Goal: Transaction & Acquisition: Obtain resource

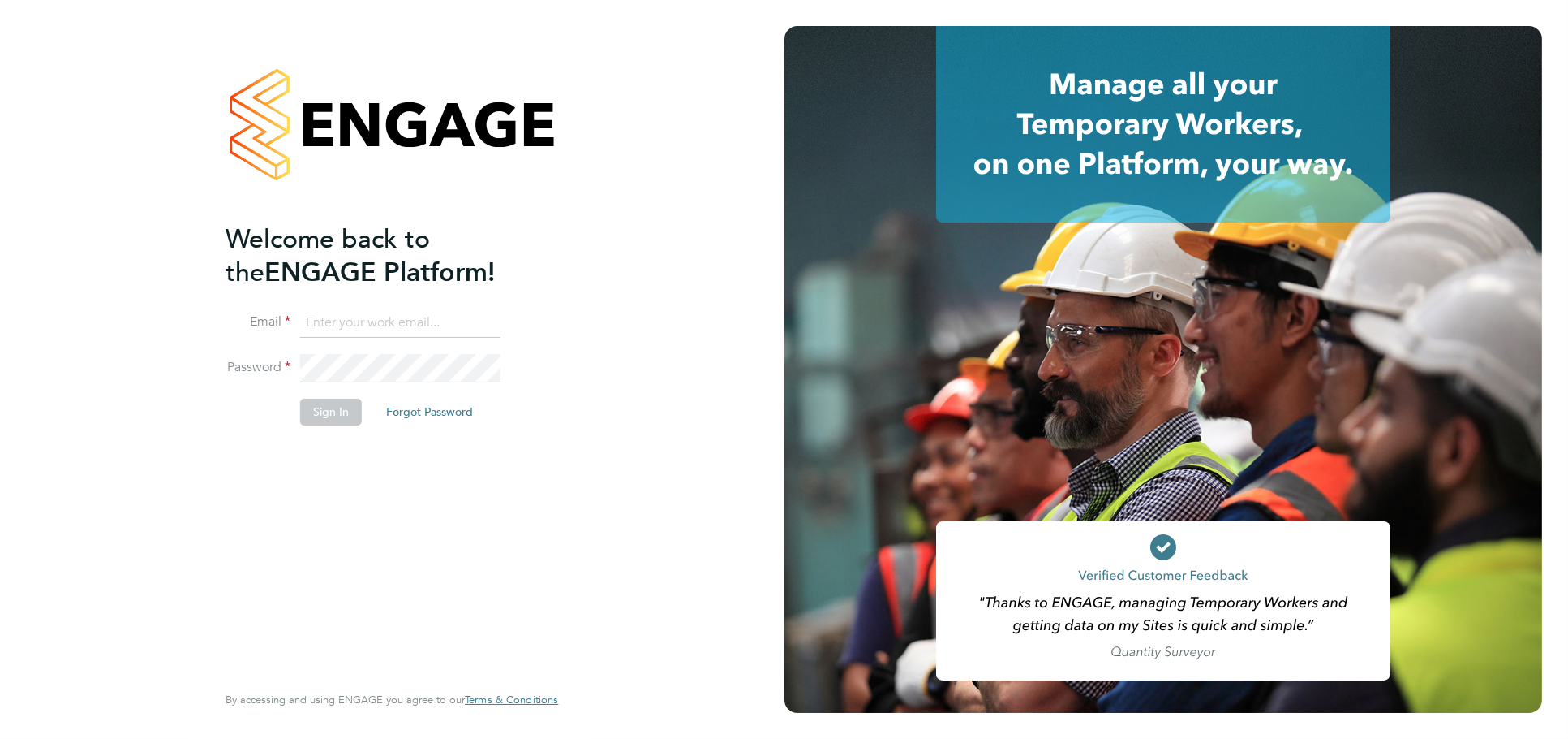
type input "jessica@pcrnet.co.uk"
click at [316, 411] on button "Sign In" at bounding box center [330, 411] width 61 height 26
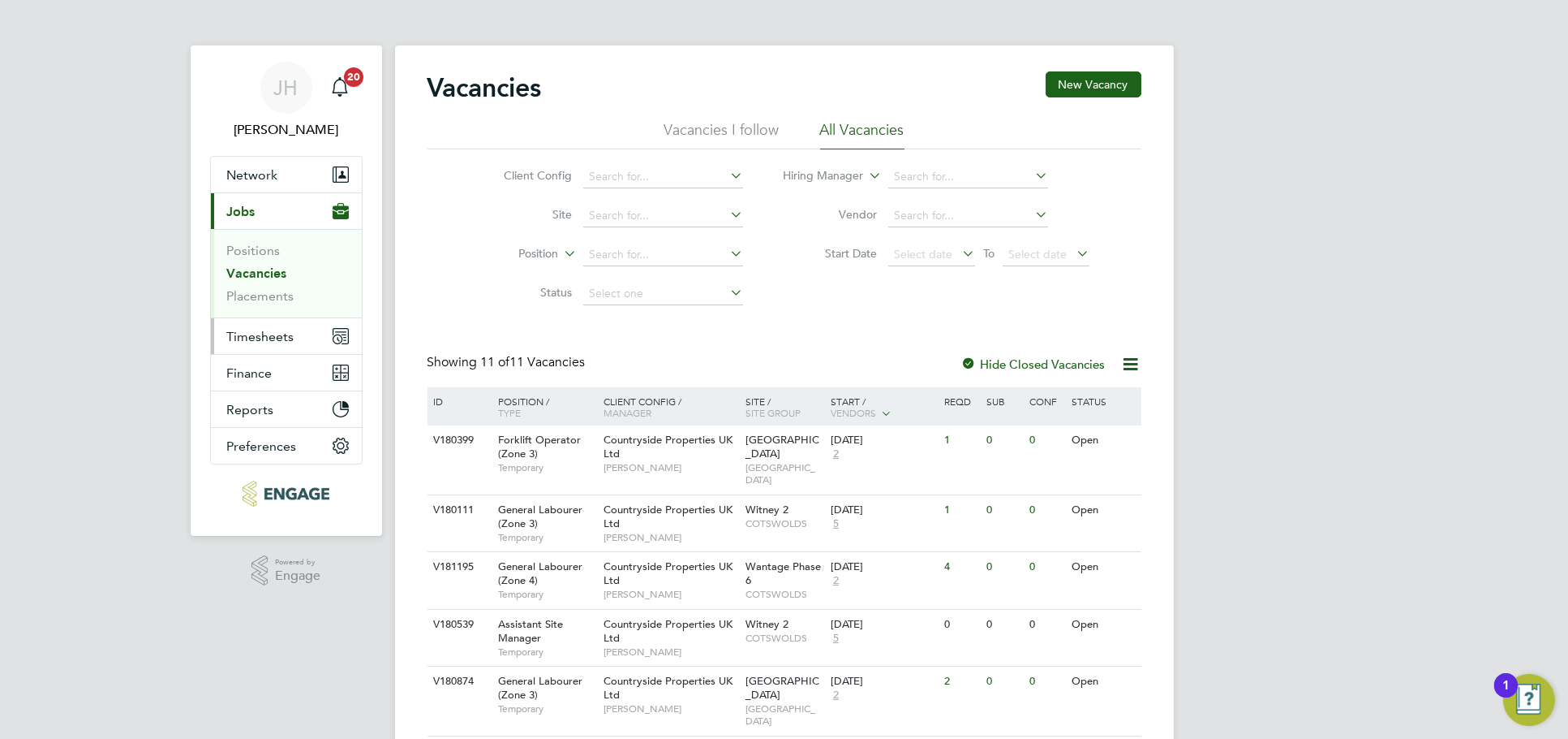
click at [282, 340] on span "Timesheets" at bounding box center [260, 337] width 67 height 16
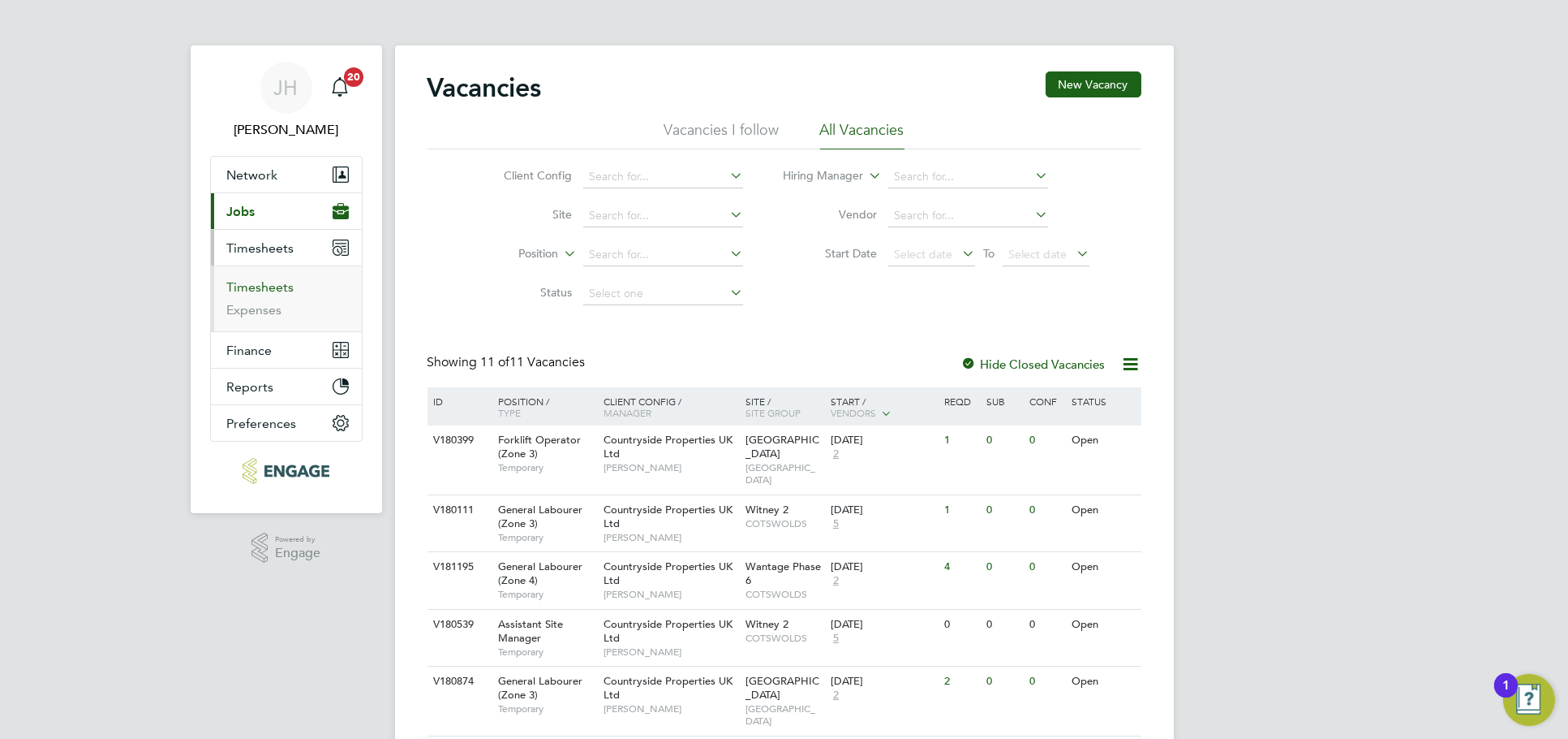
click at [260, 284] on link "Timesheets" at bounding box center [260, 287] width 67 height 16
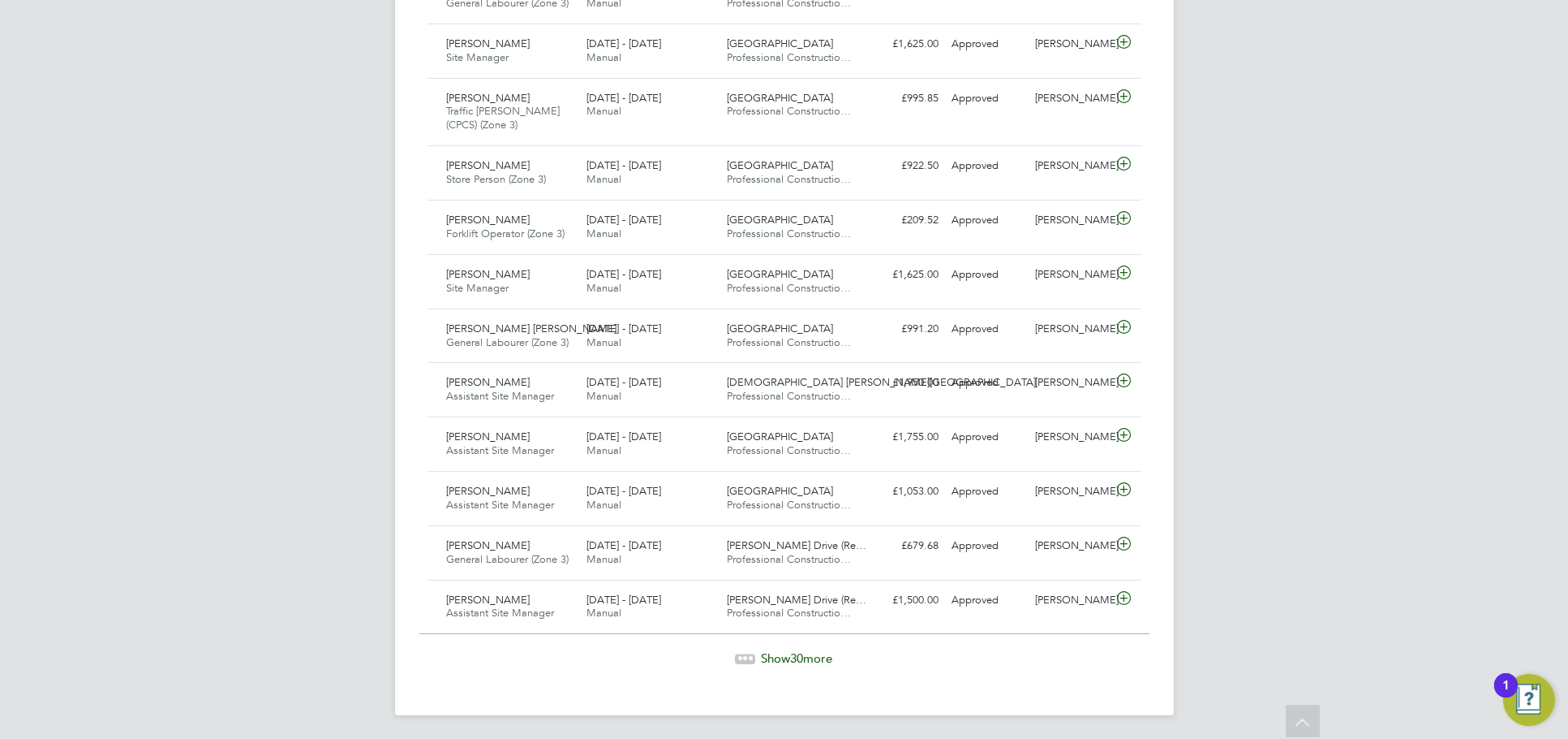
click at [789, 650] on span "Show 30 more" at bounding box center [797, 658] width 71 height 16
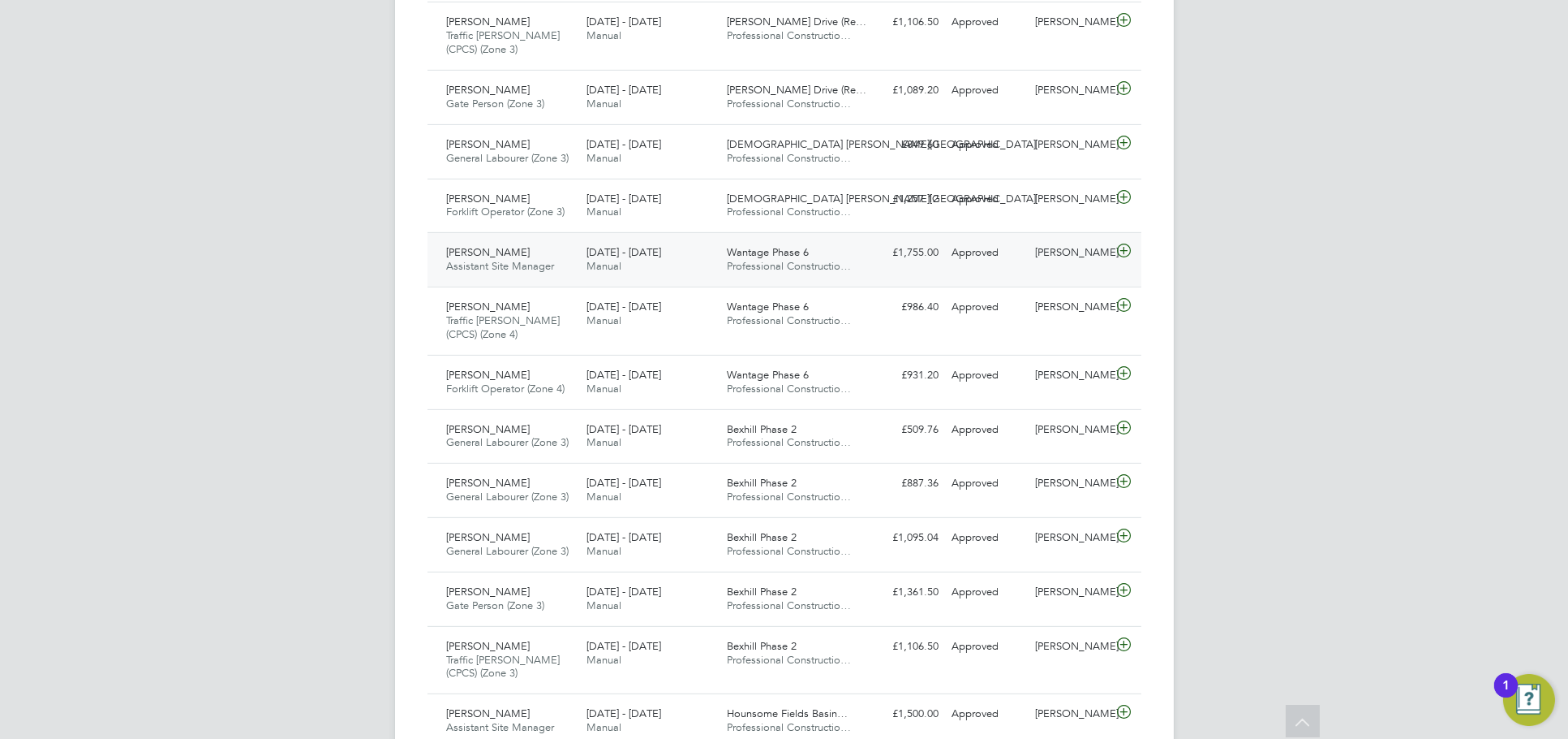
click at [1067, 244] on div "Liam Jones" at bounding box center [1071, 253] width 85 height 27
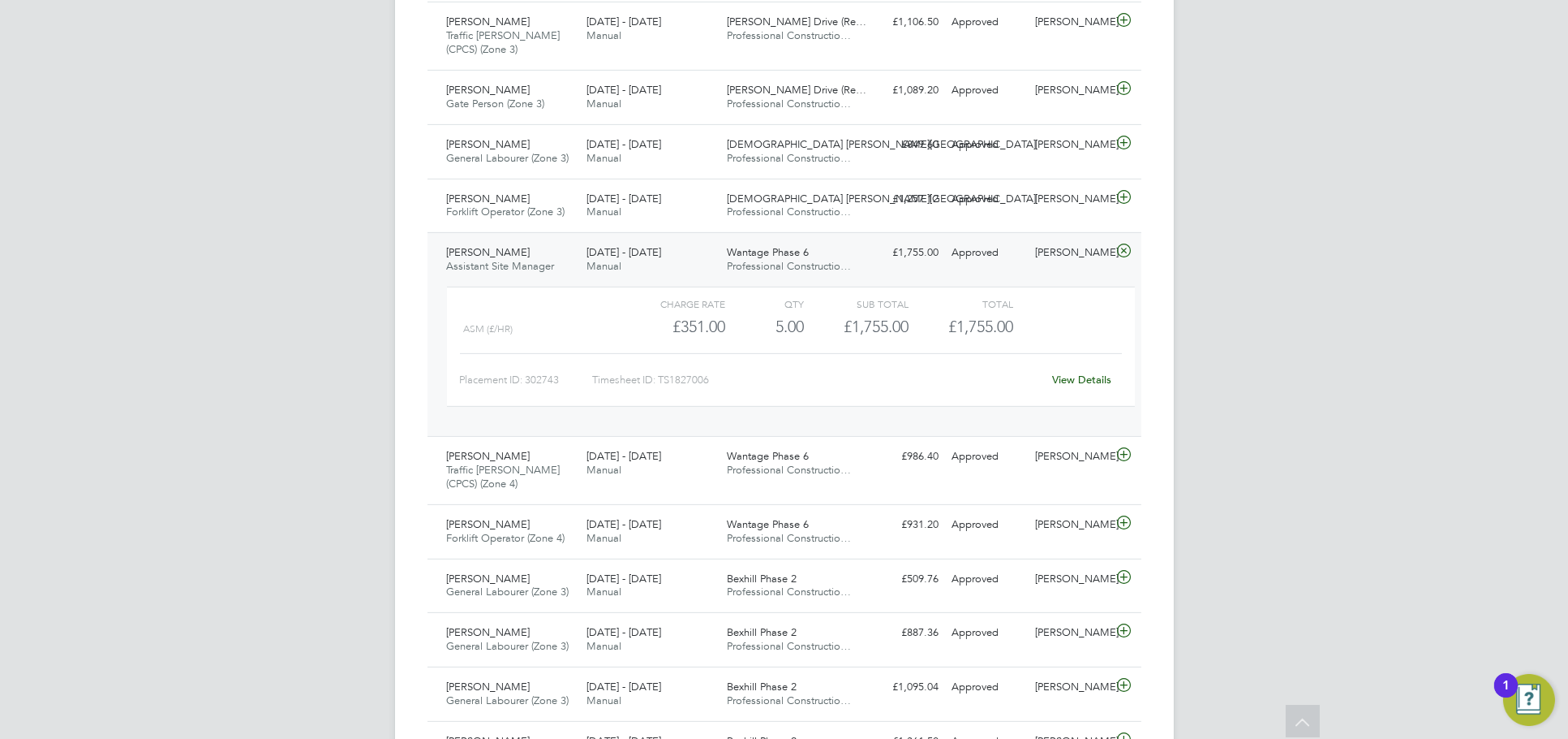
click at [1076, 373] on link "View Details" at bounding box center [1081, 380] width 59 height 14
click at [1067, 448] on div "Liam Jones" at bounding box center [1071, 457] width 85 height 27
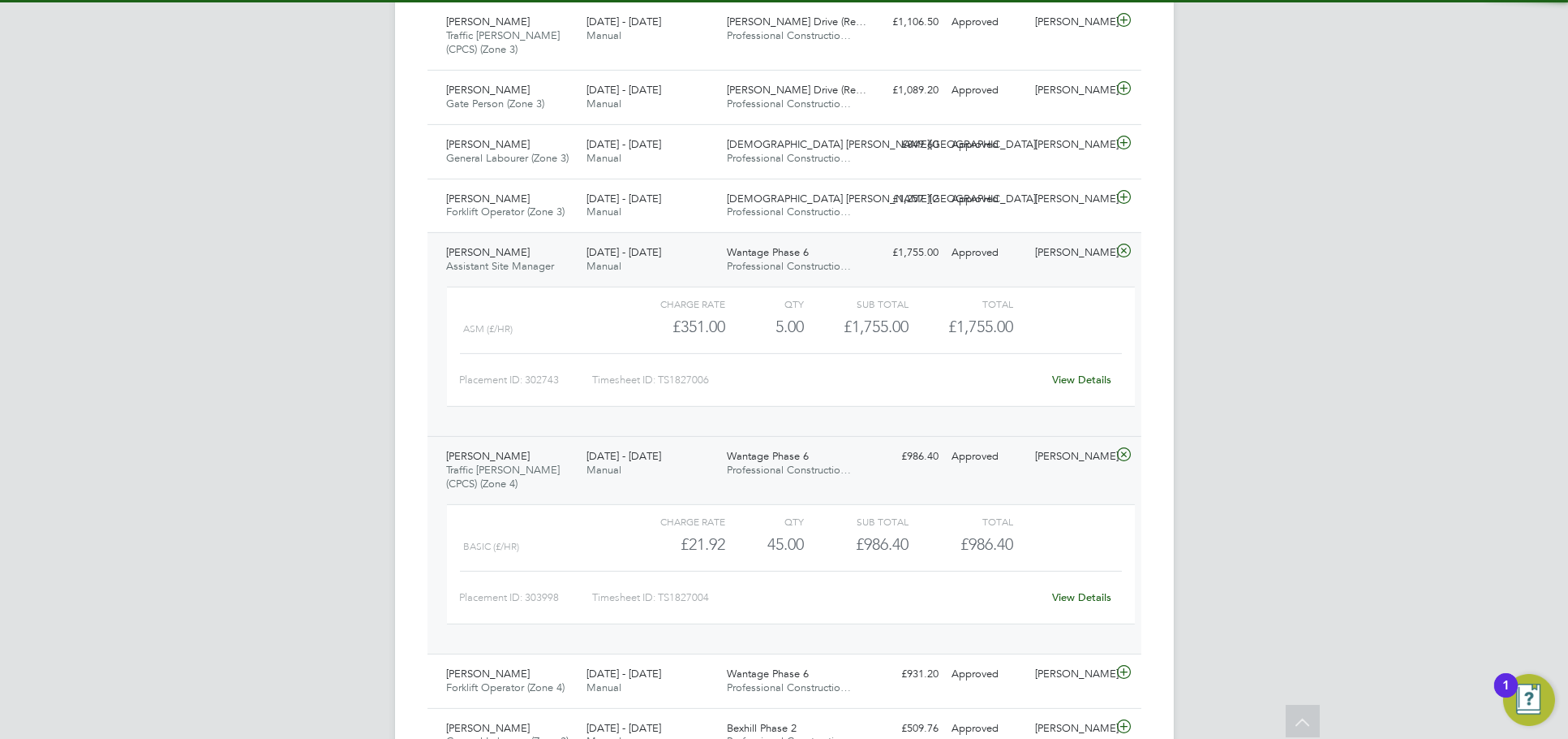
click at [1069, 593] on link "View Details" at bounding box center [1081, 597] width 59 height 14
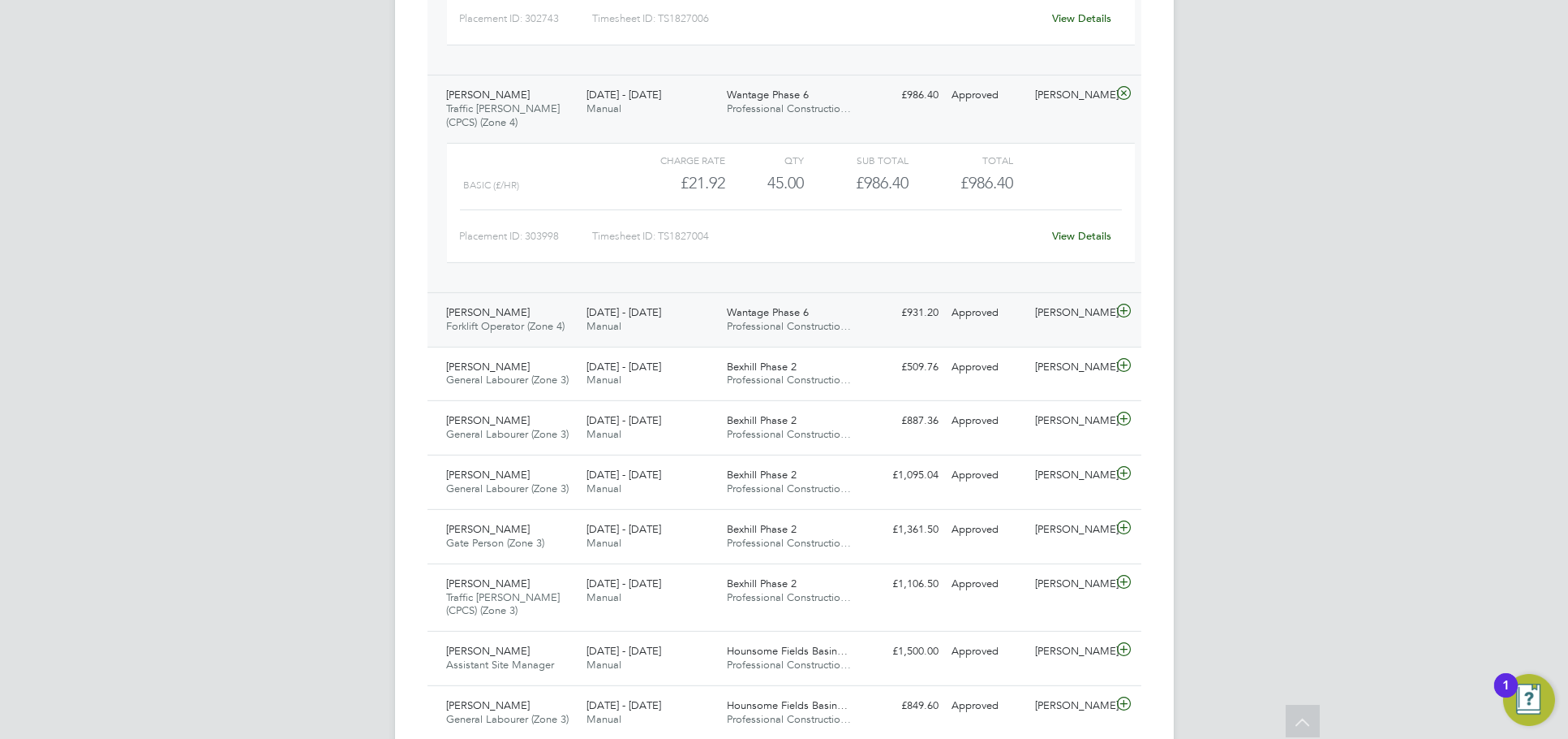
click at [1061, 323] on div "Liam Jones" at bounding box center [1071, 314] width 85 height 27
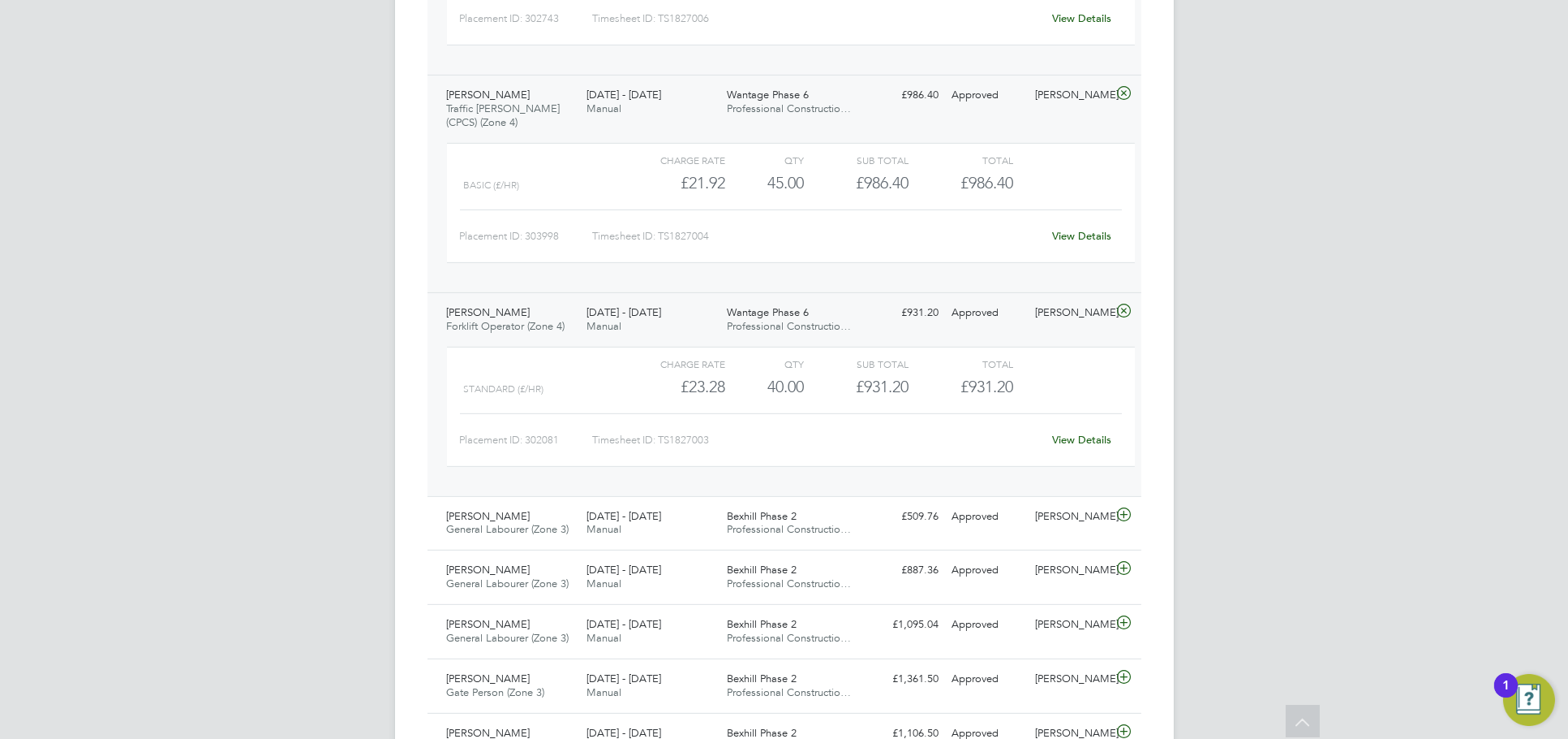
click at [1094, 432] on link "View Details" at bounding box center [1081, 439] width 59 height 14
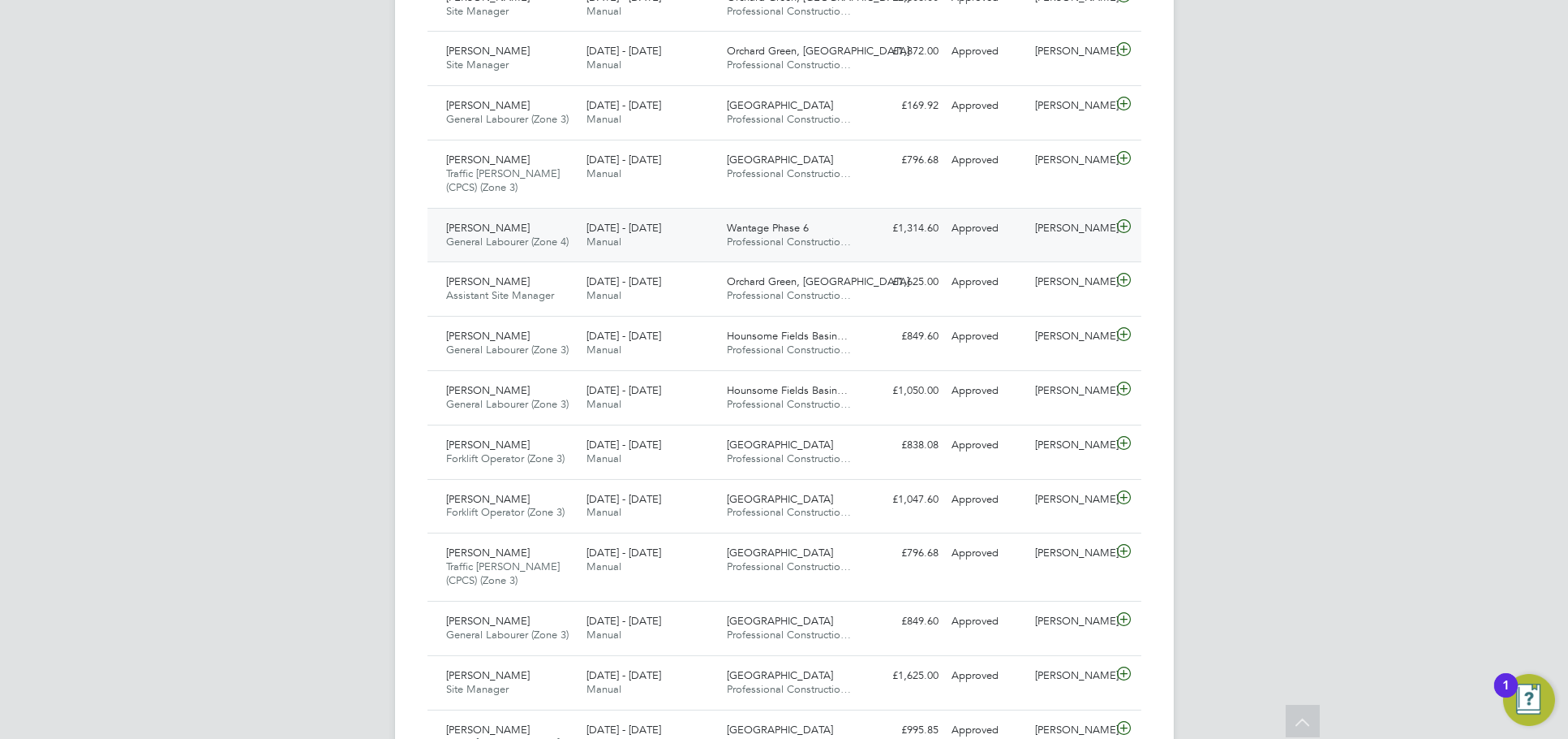
click at [1049, 227] on div "Liam Jones" at bounding box center [1071, 229] width 85 height 27
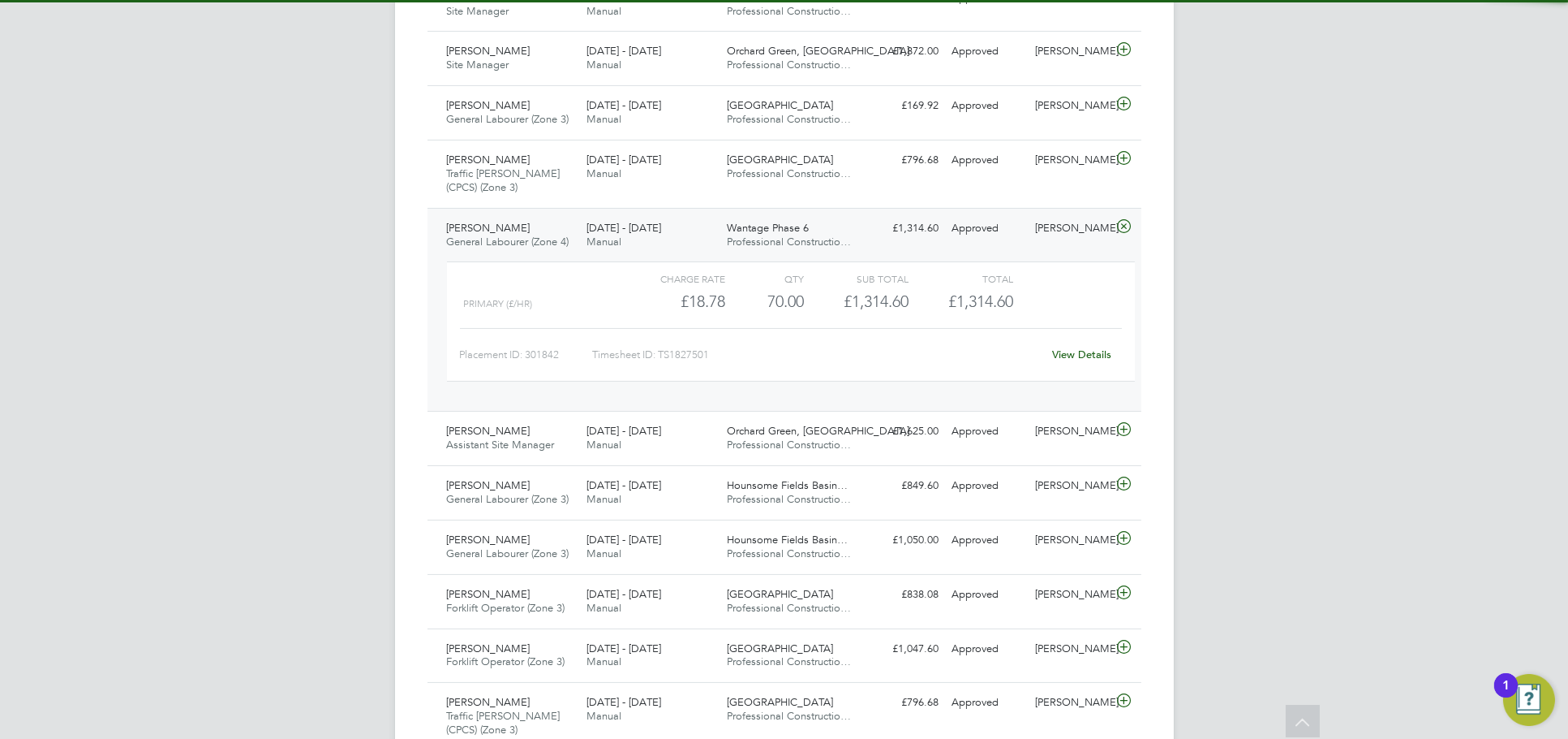
click at [1089, 350] on link "View Details" at bounding box center [1081, 354] width 59 height 14
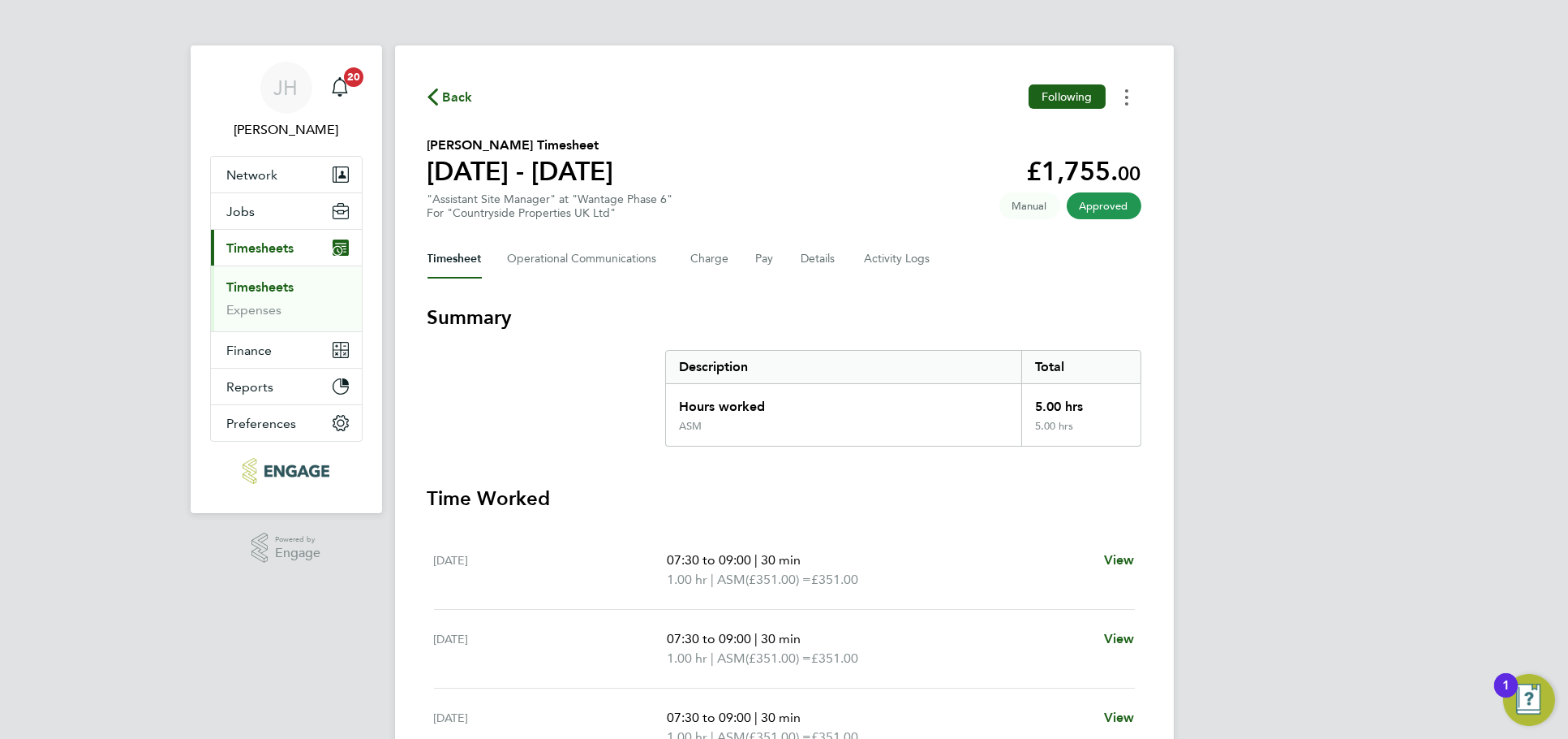
click at [1125, 89] on div "Timesheets Menu" at bounding box center [1126, 97] width 3 height 18
click at [1090, 125] on link "Download timesheet" at bounding box center [1044, 132] width 195 height 32
drag, startPoint x: 1228, startPoint y: 135, endPoint x: 1062, endPoint y: 18, distance: 203.1
click at [1228, 135] on div "JH Jess Hogan Notifications 20 Applications: Network Team Members Businesses Si…" at bounding box center [784, 593] width 1568 height 1186
click at [1117, 92] on button "Timesheets Menu" at bounding box center [1127, 97] width 29 height 25
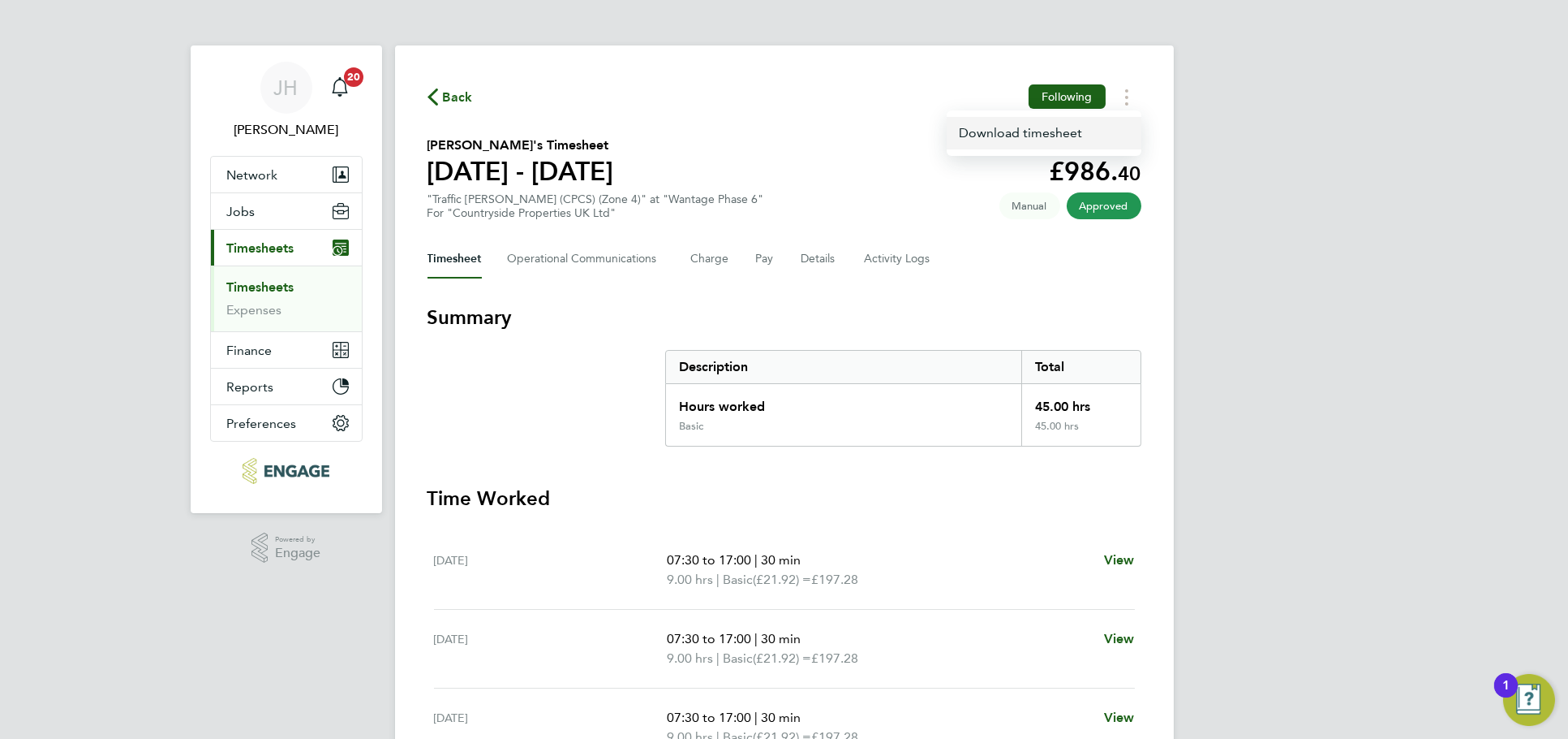
click at [1085, 139] on link "Download timesheet" at bounding box center [1044, 132] width 195 height 32
click at [1138, 99] on button "Timesheets Menu" at bounding box center [1127, 97] width 29 height 25
click at [1070, 129] on link "Download timesheet" at bounding box center [1044, 132] width 195 height 32
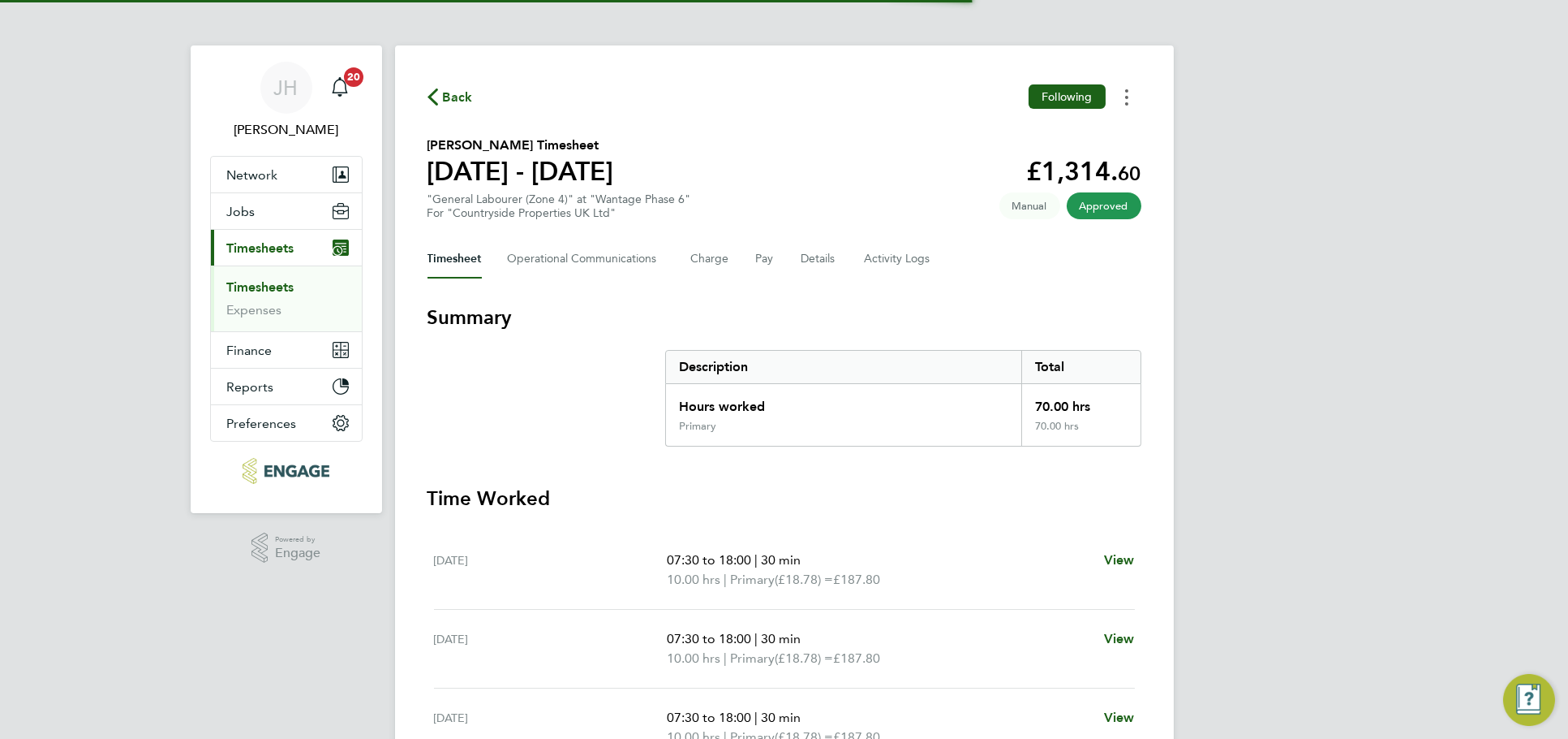
click at [1128, 97] on button "Timesheets Menu" at bounding box center [1127, 97] width 29 height 25
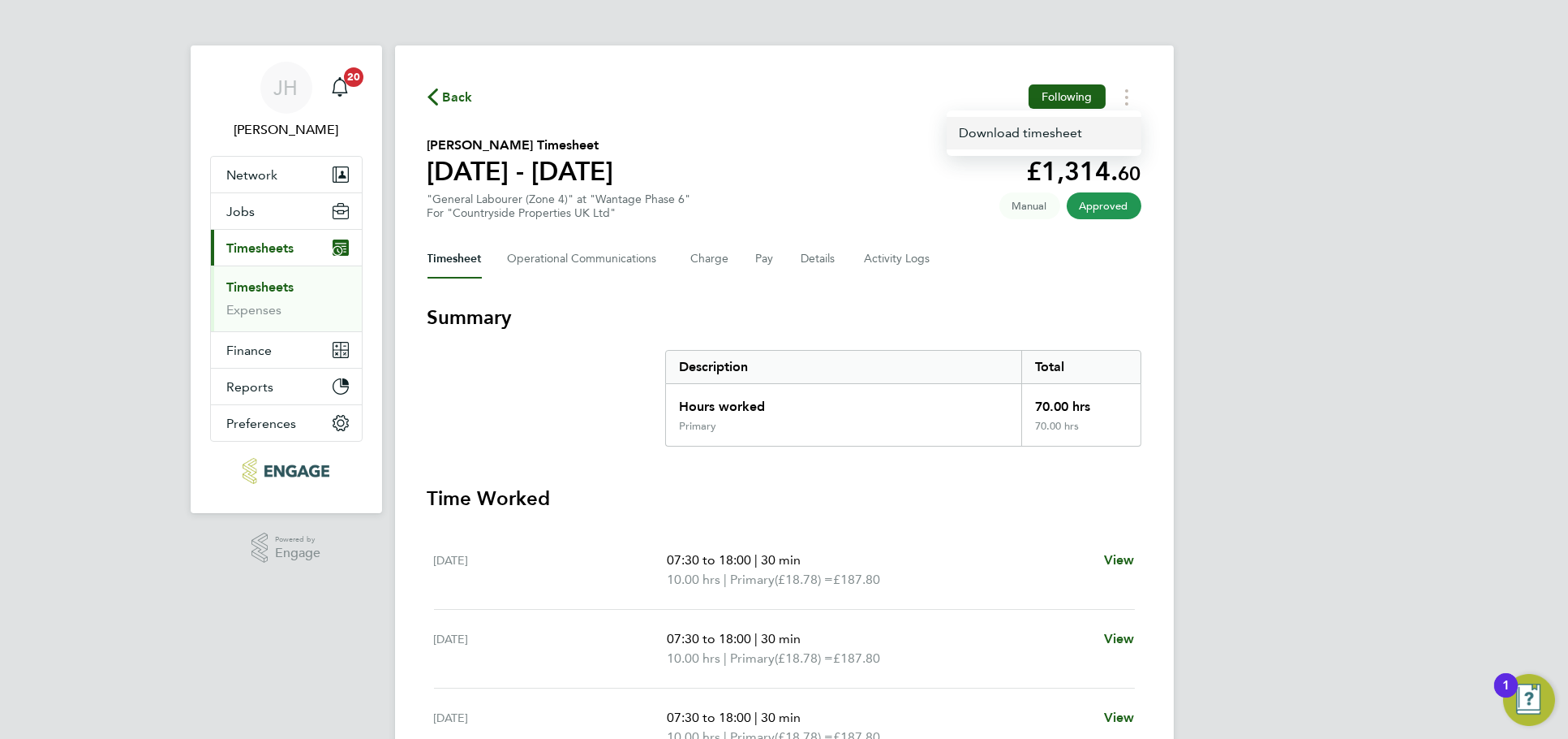
click at [1100, 130] on link "Download timesheet" at bounding box center [1044, 132] width 195 height 32
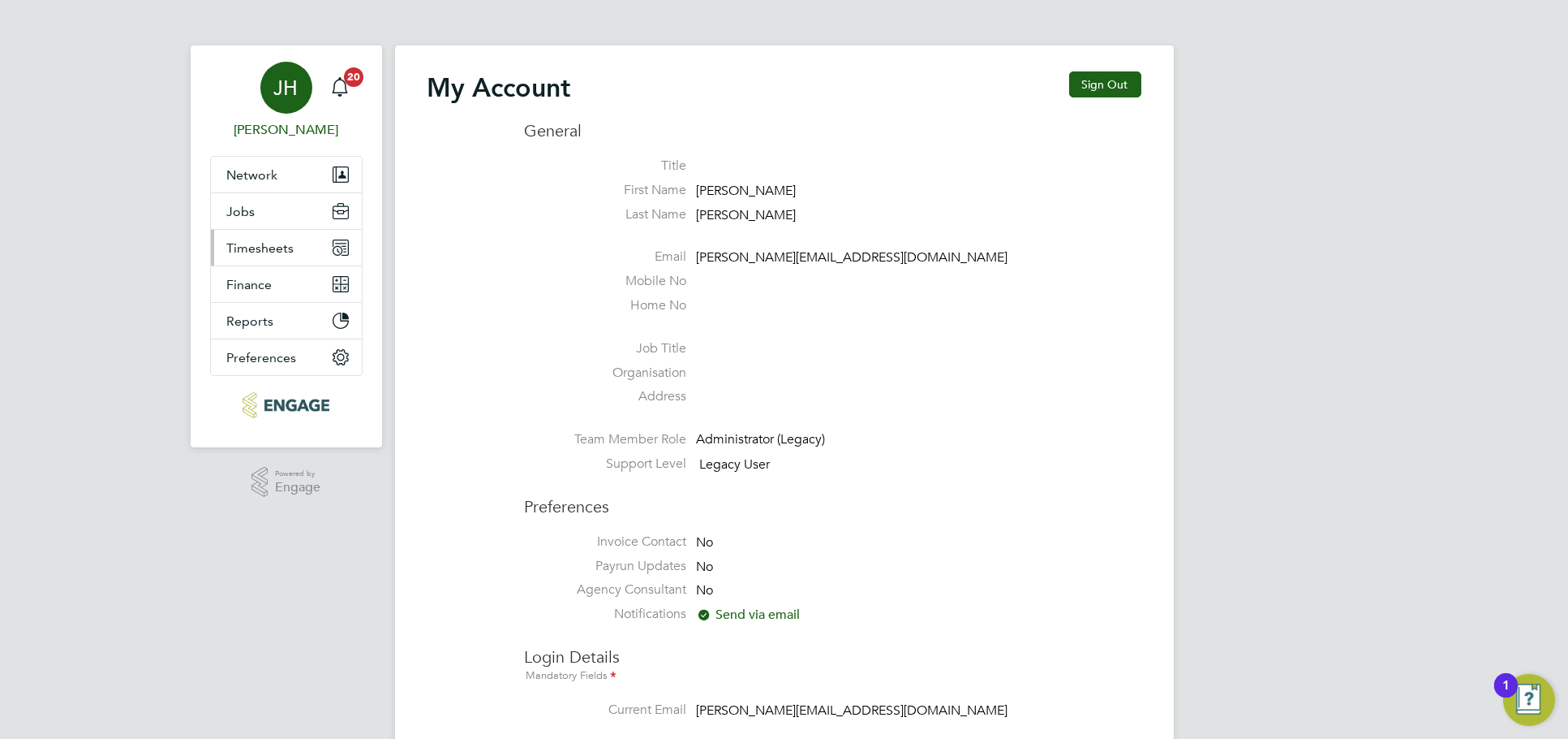
type input "[PERSON_NAME][EMAIL_ADDRESS][DOMAIN_NAME]"
click at [293, 248] on button "Timesheets" at bounding box center [286, 247] width 151 height 36
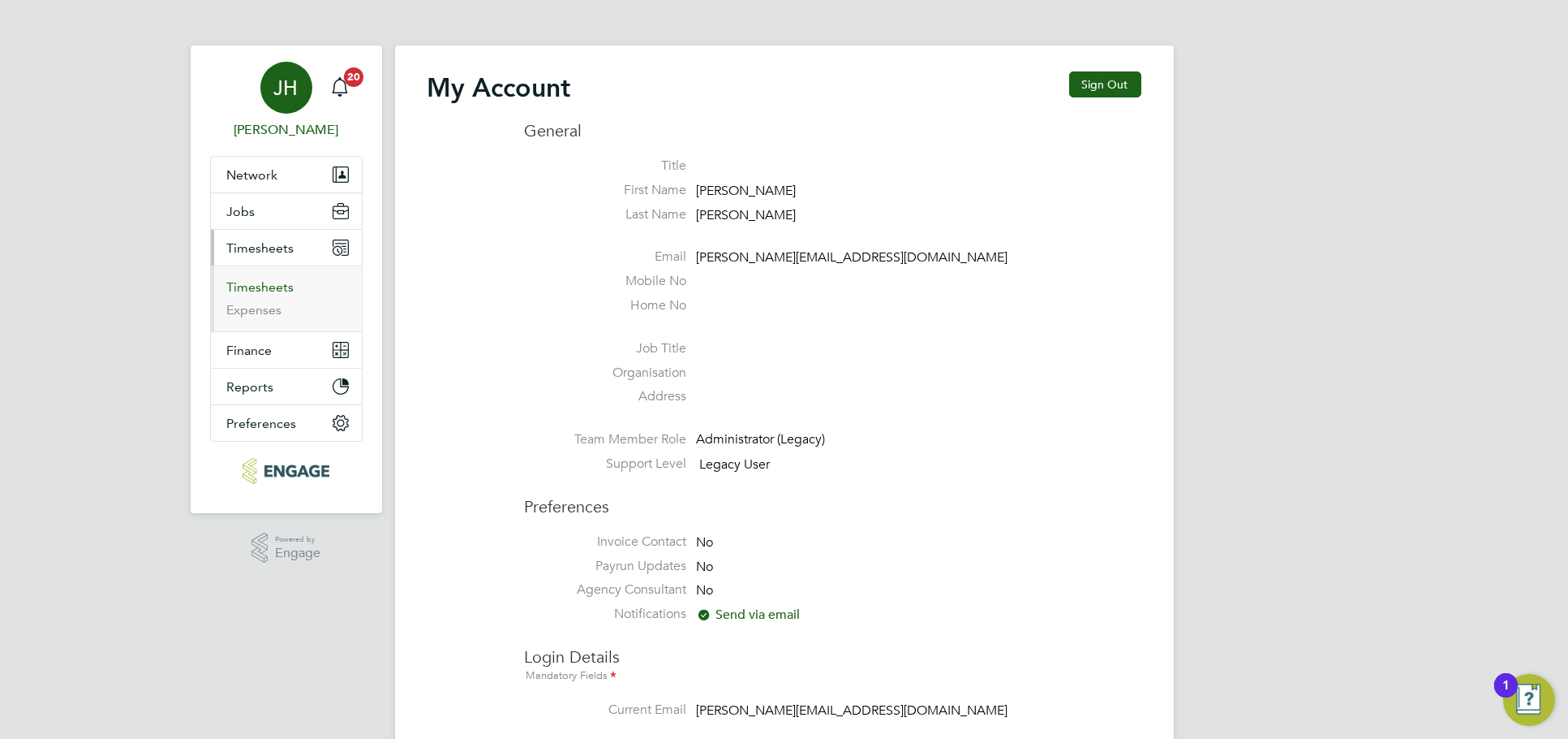
click at [267, 288] on link "Timesheets" at bounding box center [260, 287] width 67 height 16
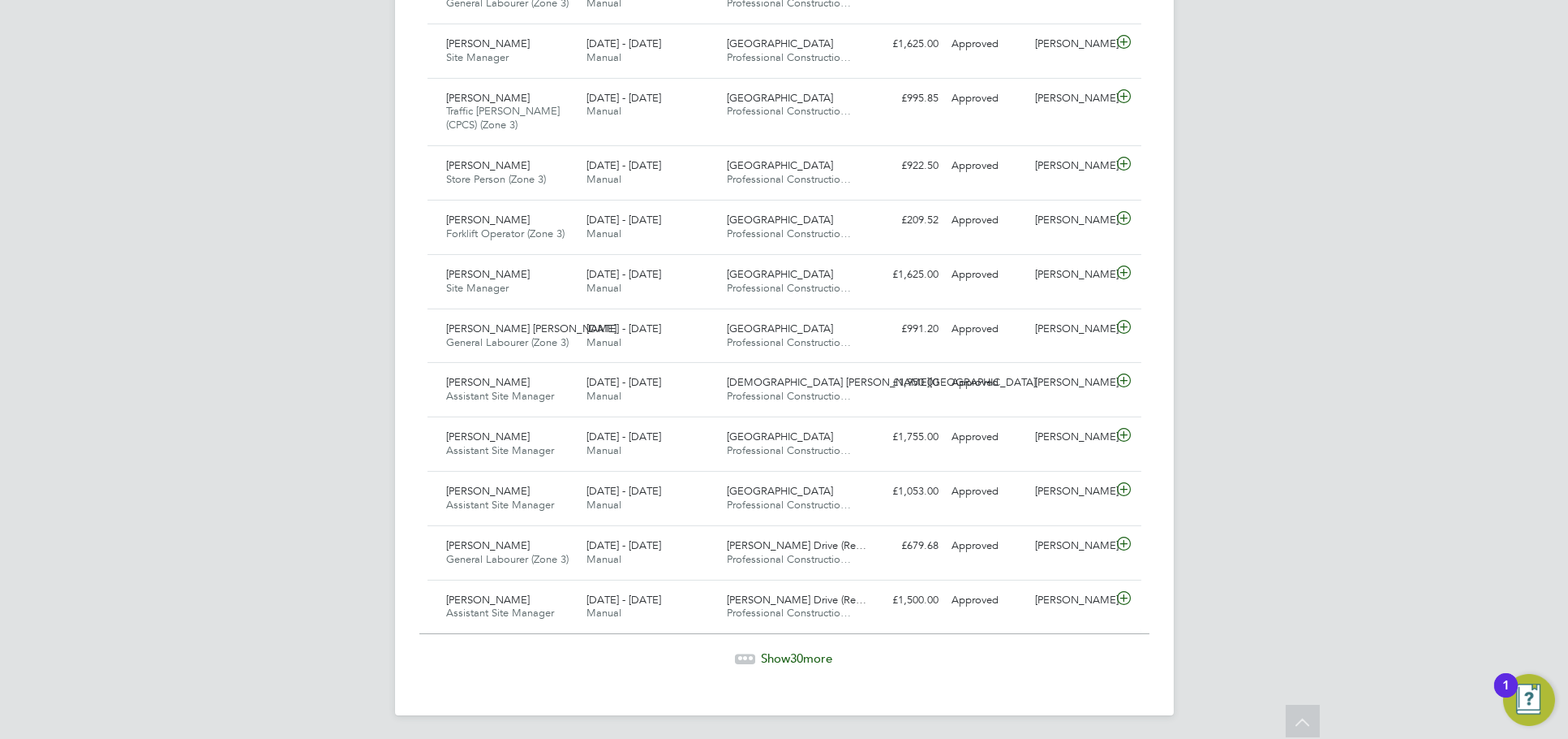
click at [798, 651] on span "30" at bounding box center [797, 658] width 13 height 16
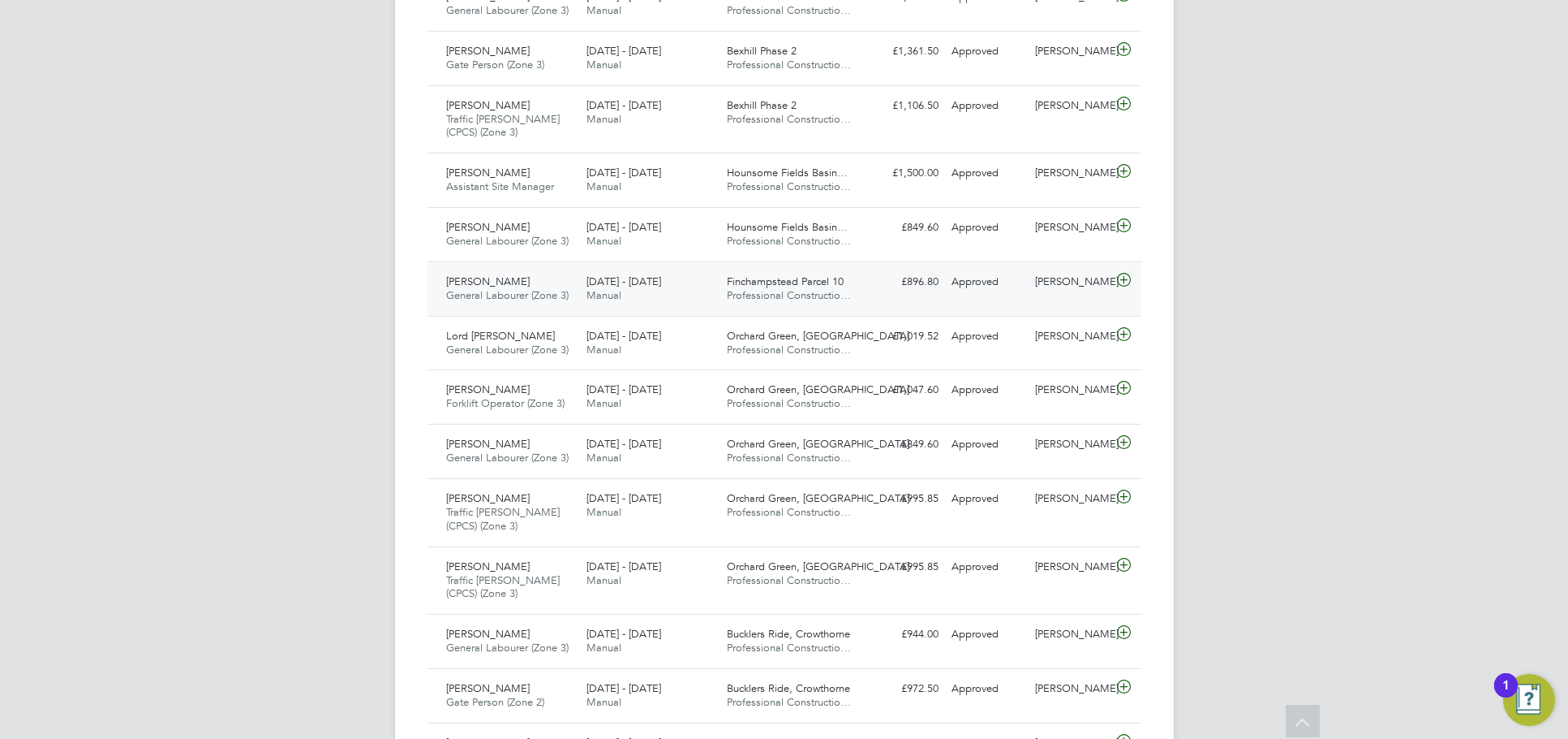
click at [1081, 284] on div "Stefan Turton" at bounding box center [1071, 282] width 85 height 27
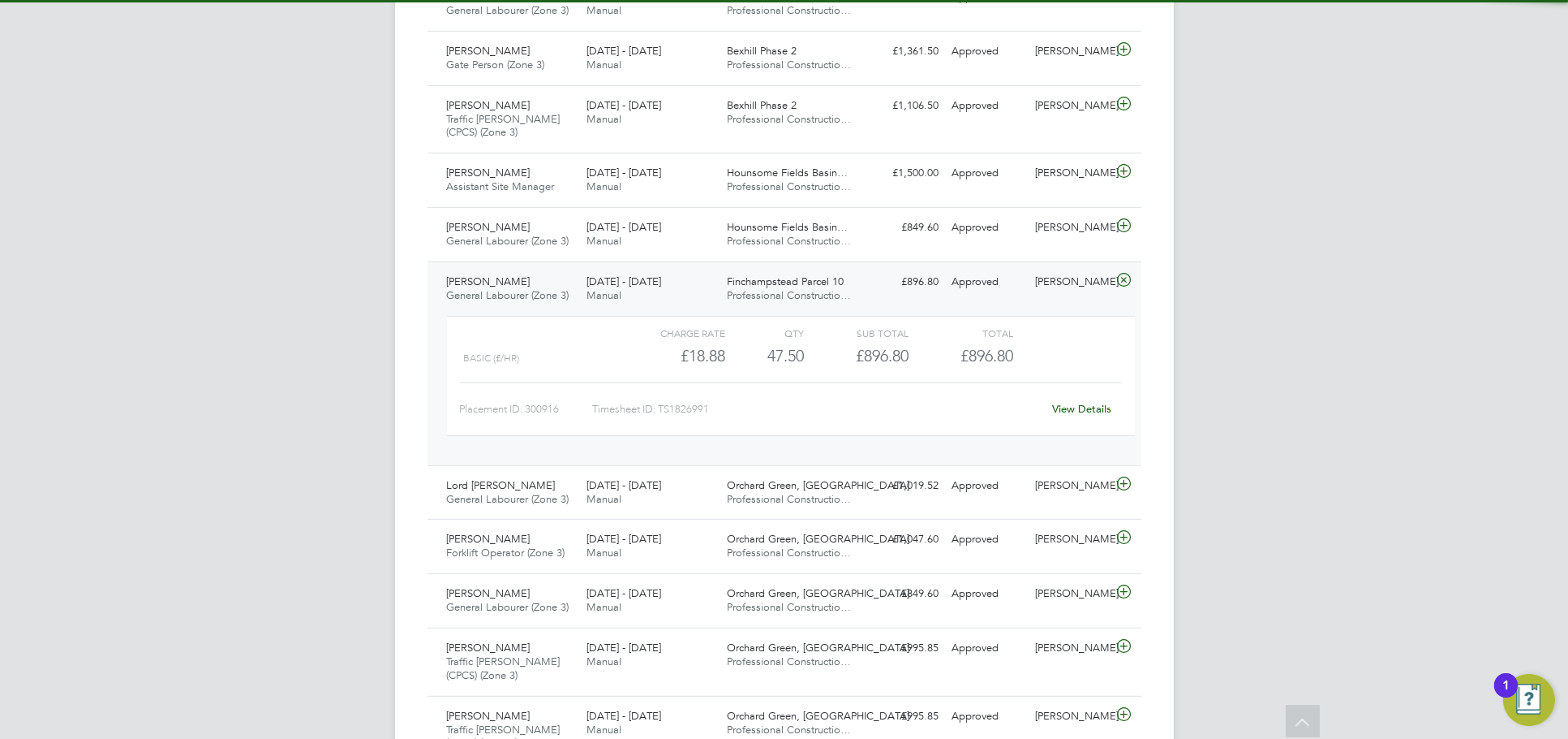
click at [1085, 414] on div "View Details" at bounding box center [1082, 409] width 80 height 26
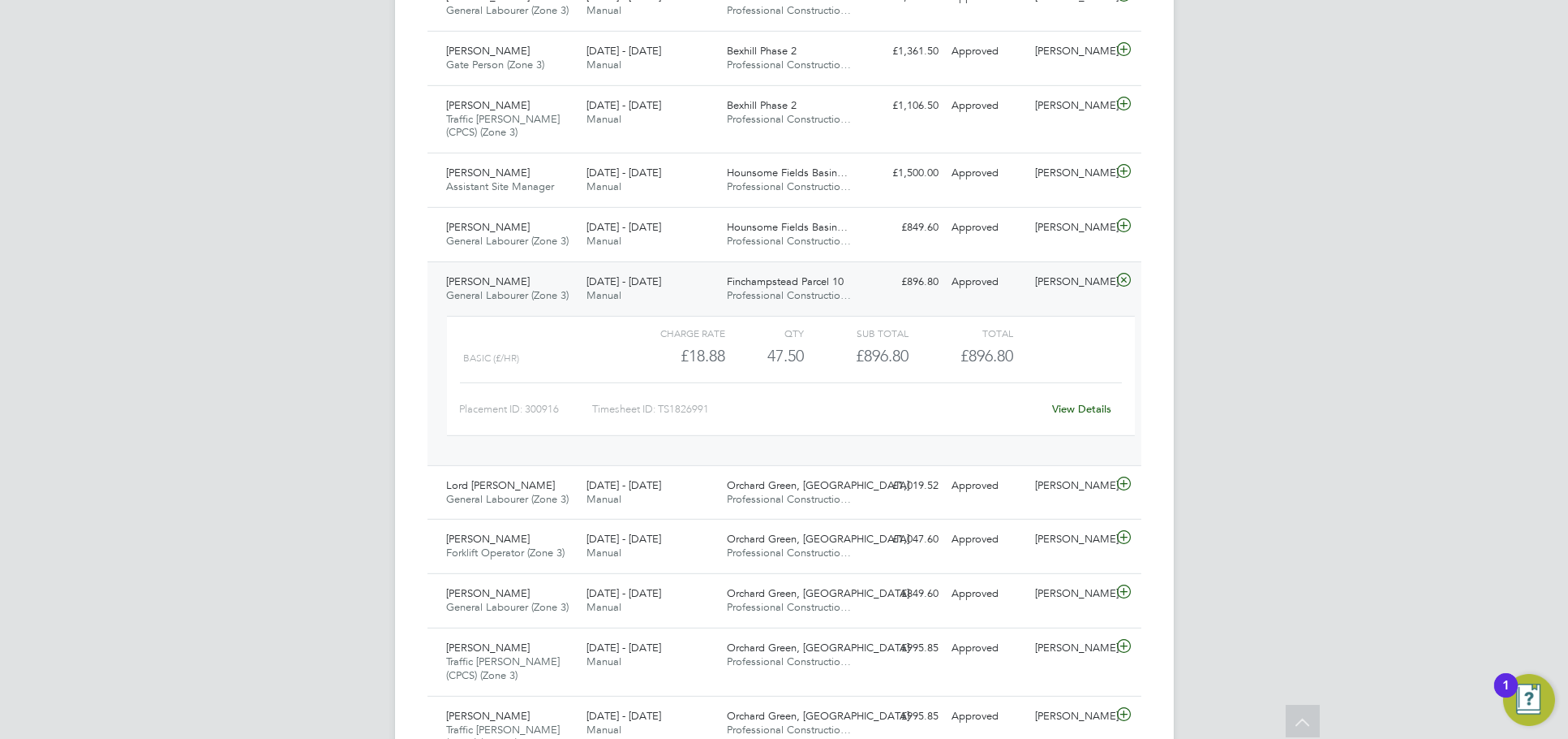
click at [1085, 410] on link "View Details" at bounding box center [1081, 409] width 59 height 14
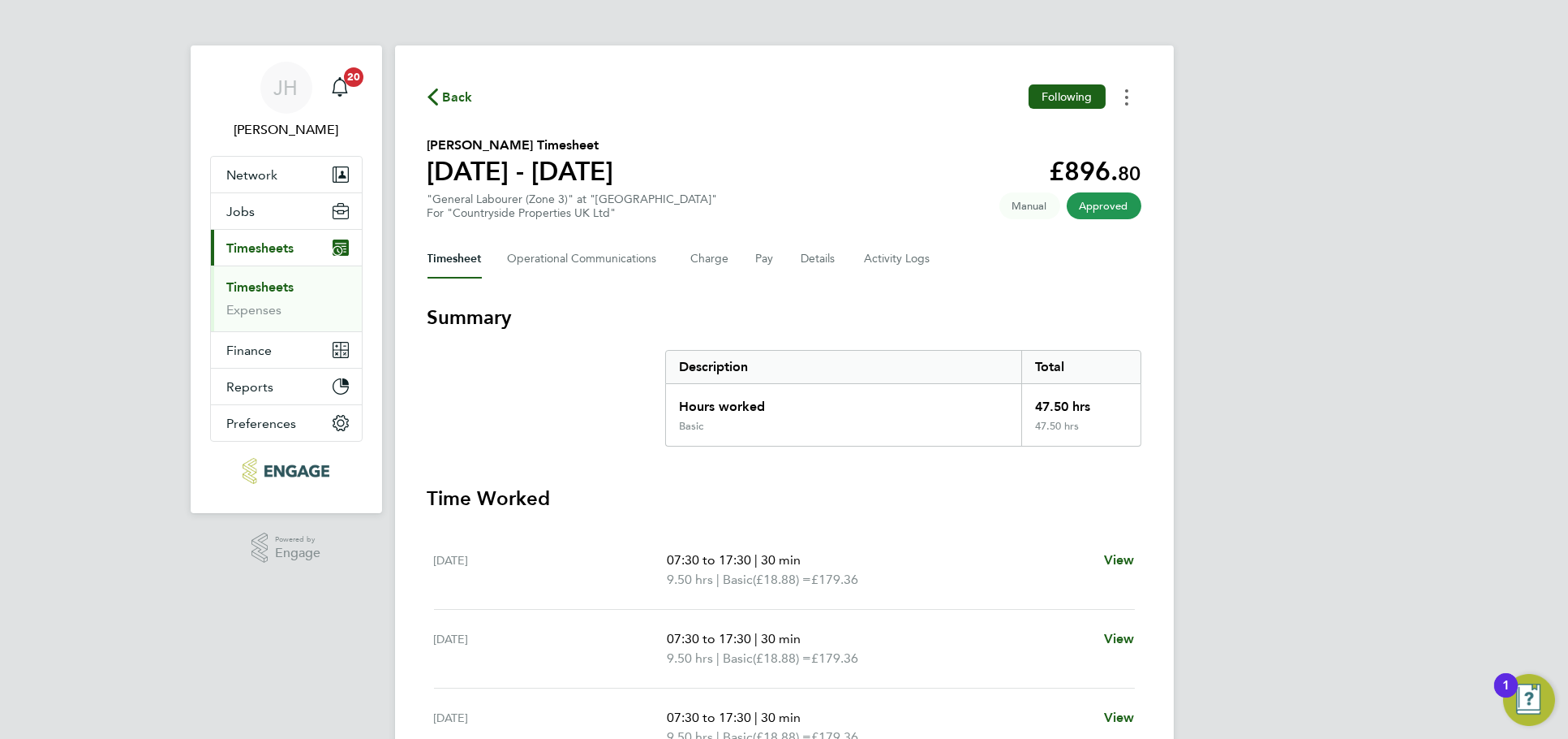
drag, startPoint x: 1133, startPoint y: 90, endPoint x: 1126, endPoint y: 104, distance: 15.7
click at [1133, 90] on button "Timesheets Menu" at bounding box center [1127, 97] width 29 height 25
click at [1088, 129] on link "Download timesheet" at bounding box center [1044, 132] width 195 height 32
click at [1253, 207] on div "JH Jess Hogan Notifications 20 Applications: Network Team Members Businesses Si…" at bounding box center [784, 534] width 1568 height 1067
